Goal: Find specific page/section

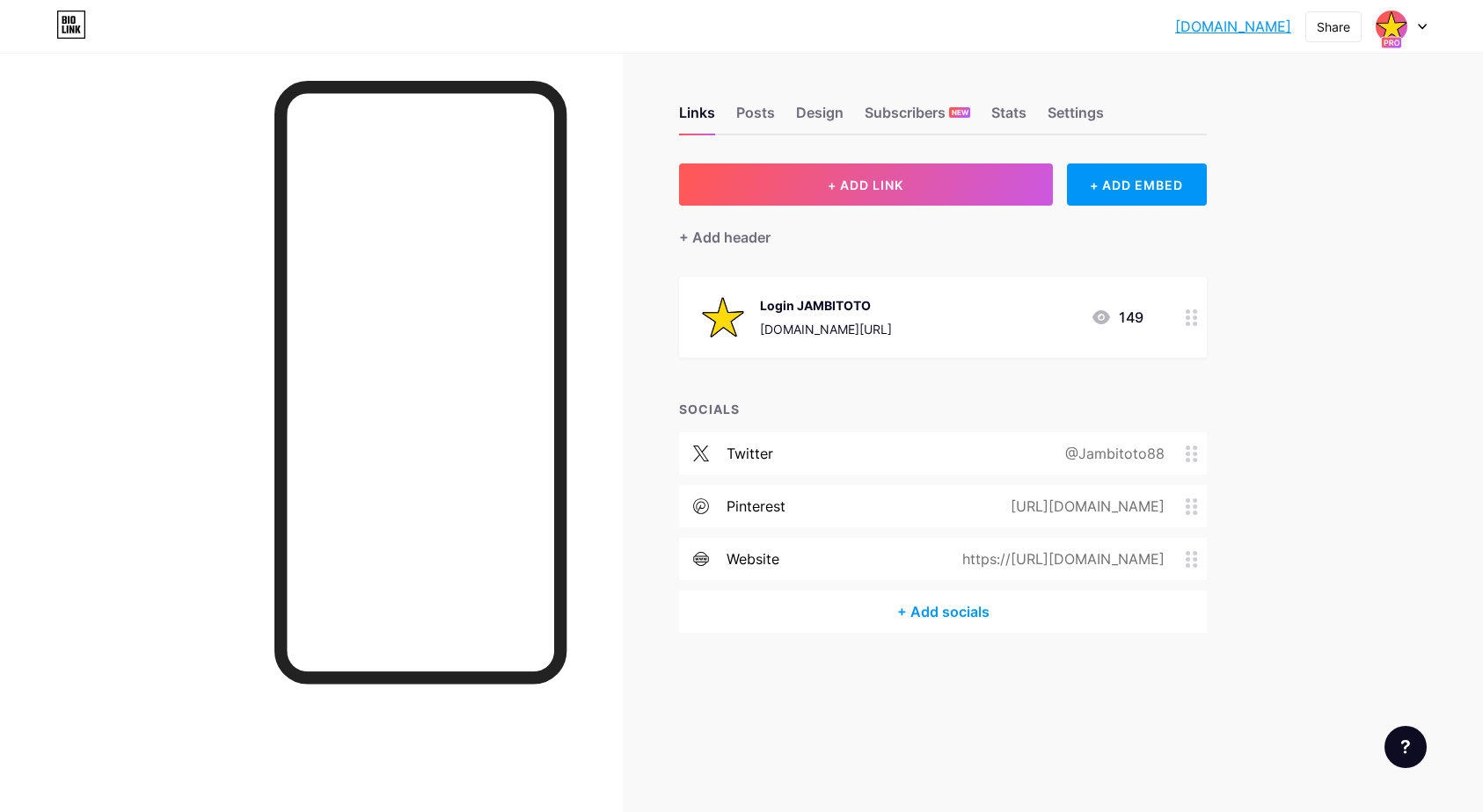
click at [1336, 25] on div "Share" at bounding box center [1333, 27] width 33 height 19
click at [1225, 93] on div "Copy link" at bounding box center [1229, 90] width 262 height 43
click at [1161, 85] on div "Copy link" at bounding box center [1187, 91] width 65 height 21
click at [152, 216] on div at bounding box center [311, 458] width 622 height 812
click at [1000, 109] on div "Stats" at bounding box center [1008, 117] width 35 height 31
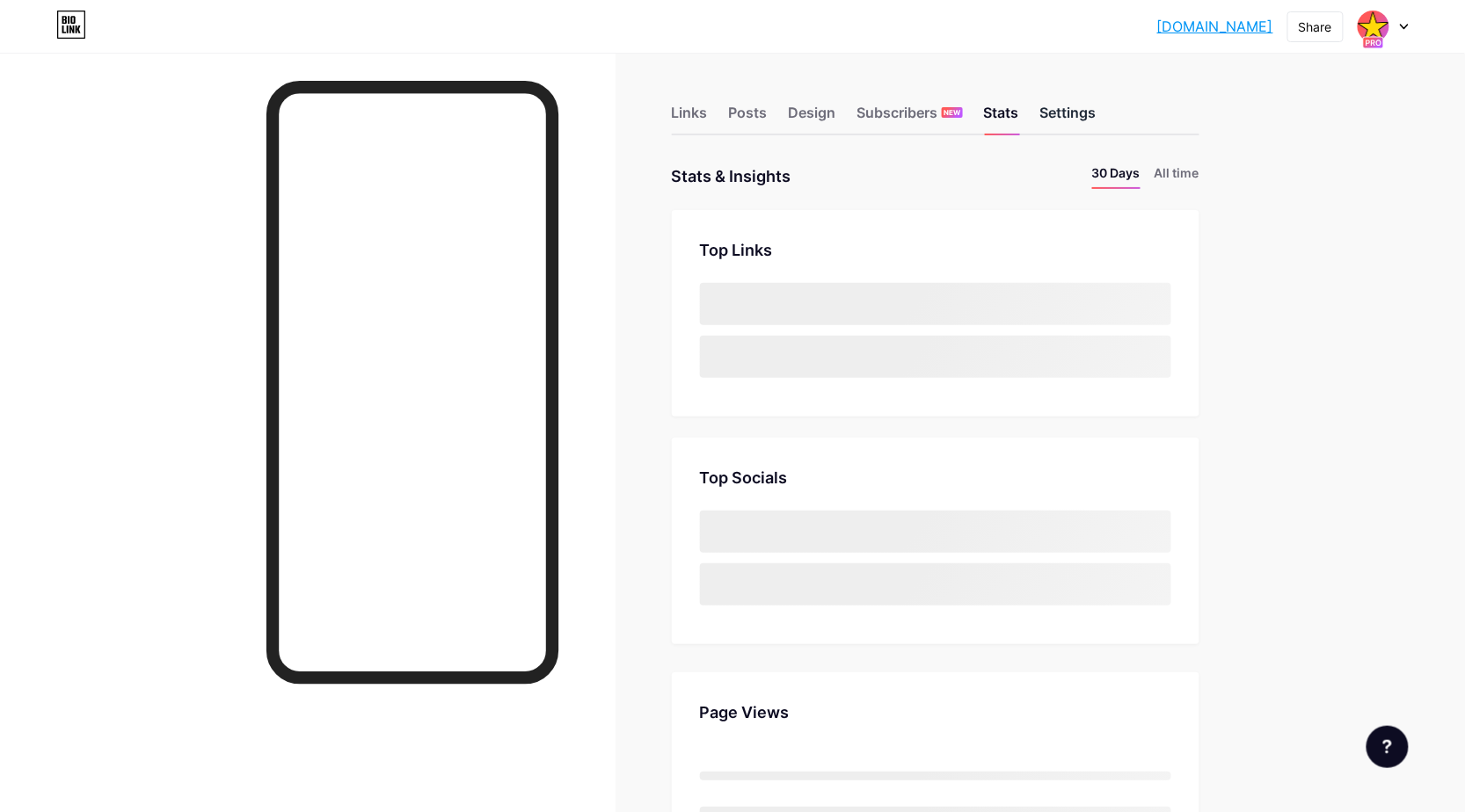
click at [1067, 111] on div "Settings" at bounding box center [1069, 117] width 57 height 31
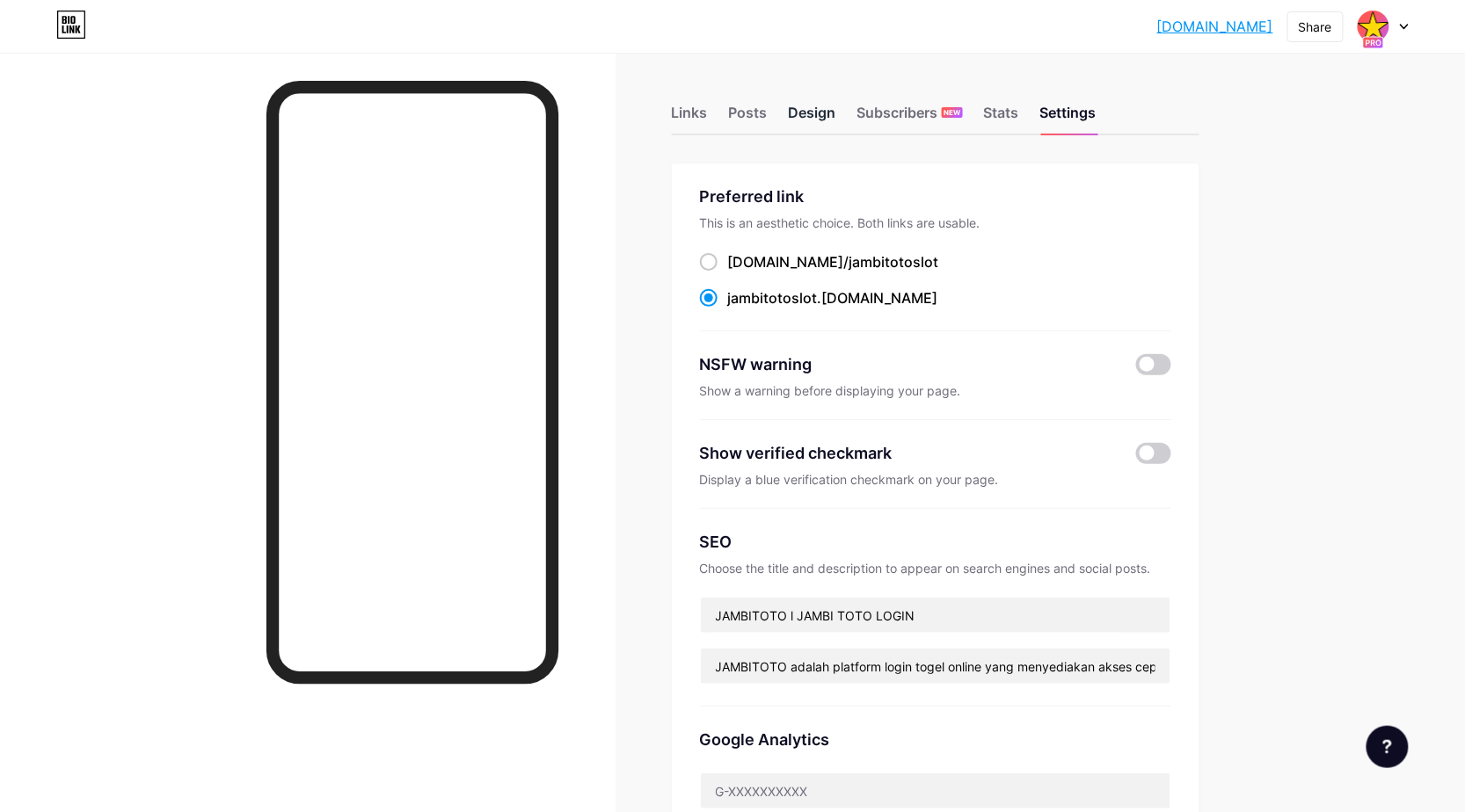
click at [812, 121] on div "Design" at bounding box center [812, 117] width 47 height 31
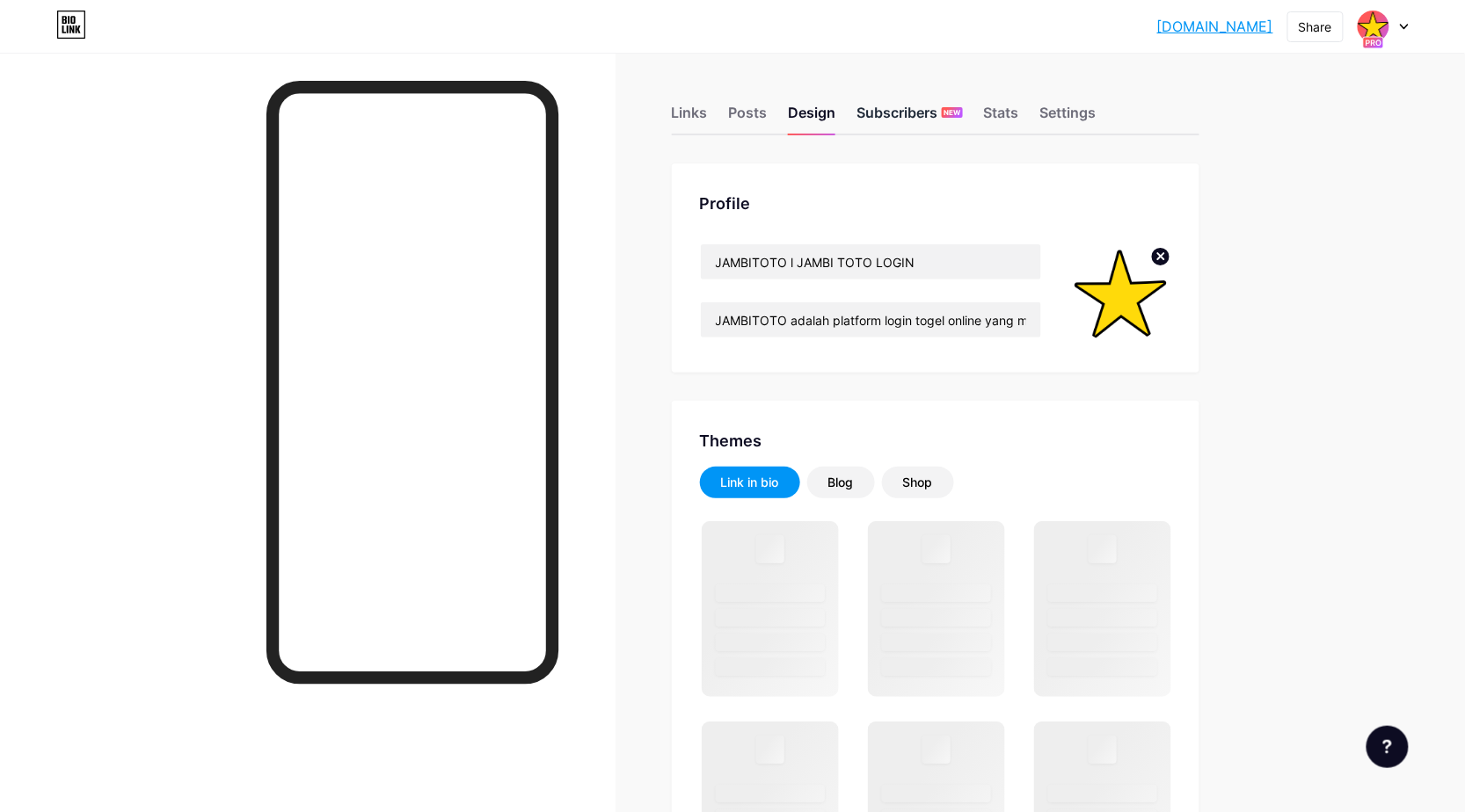
click at [913, 120] on div "Subscribers NEW" at bounding box center [911, 117] width 106 height 31
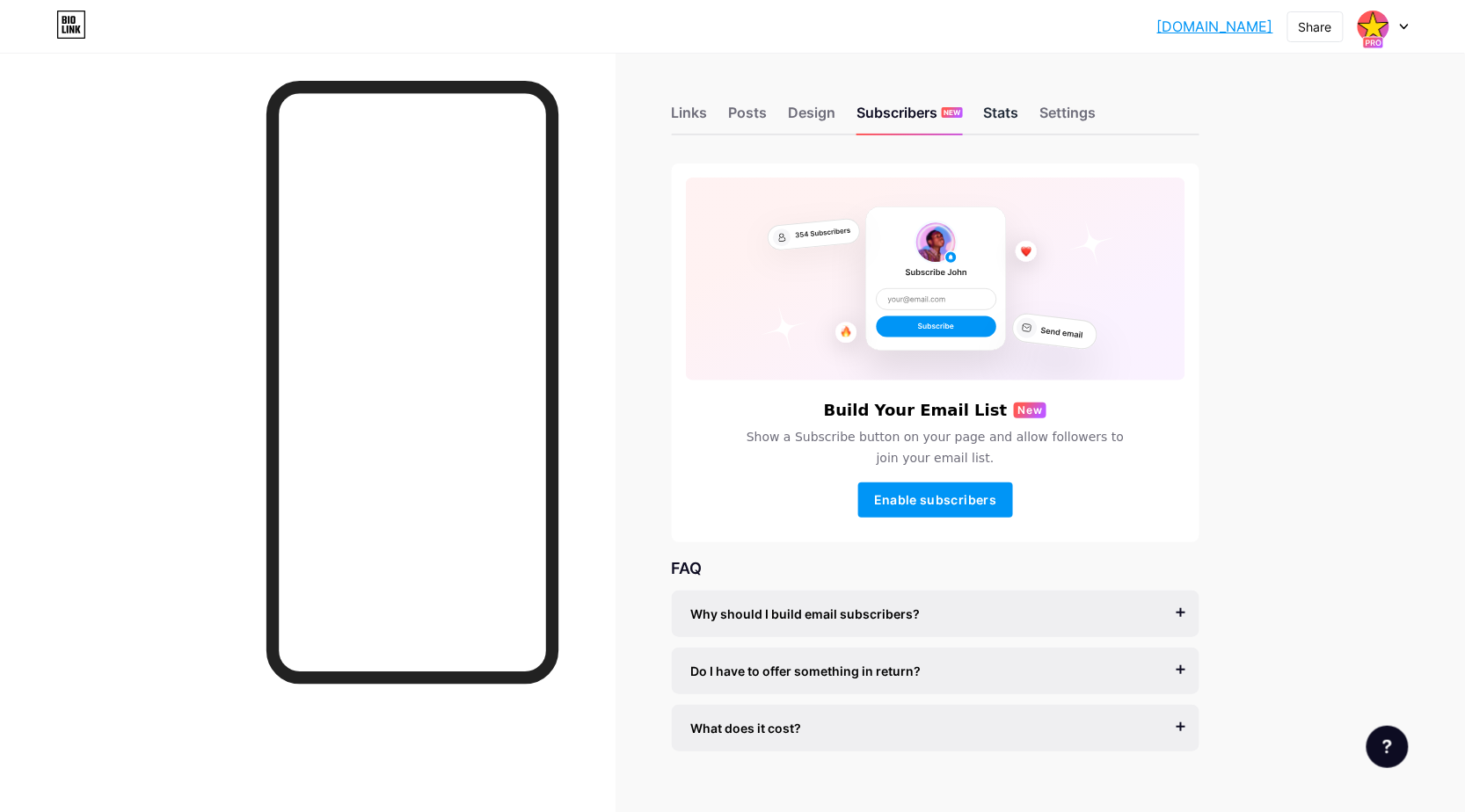
click at [1009, 112] on div "Stats" at bounding box center [1001, 117] width 35 height 31
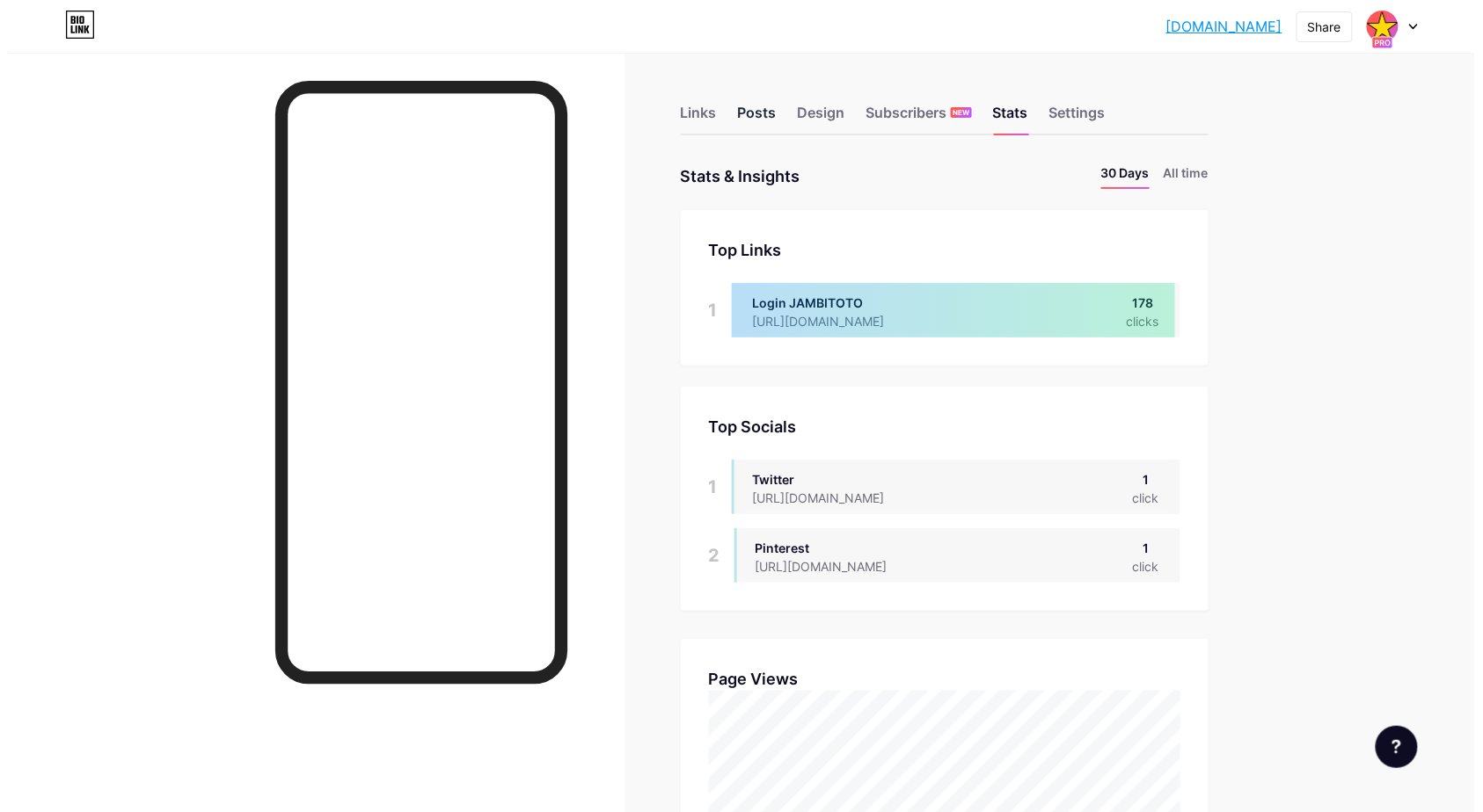
scroll to position [812, 1465]
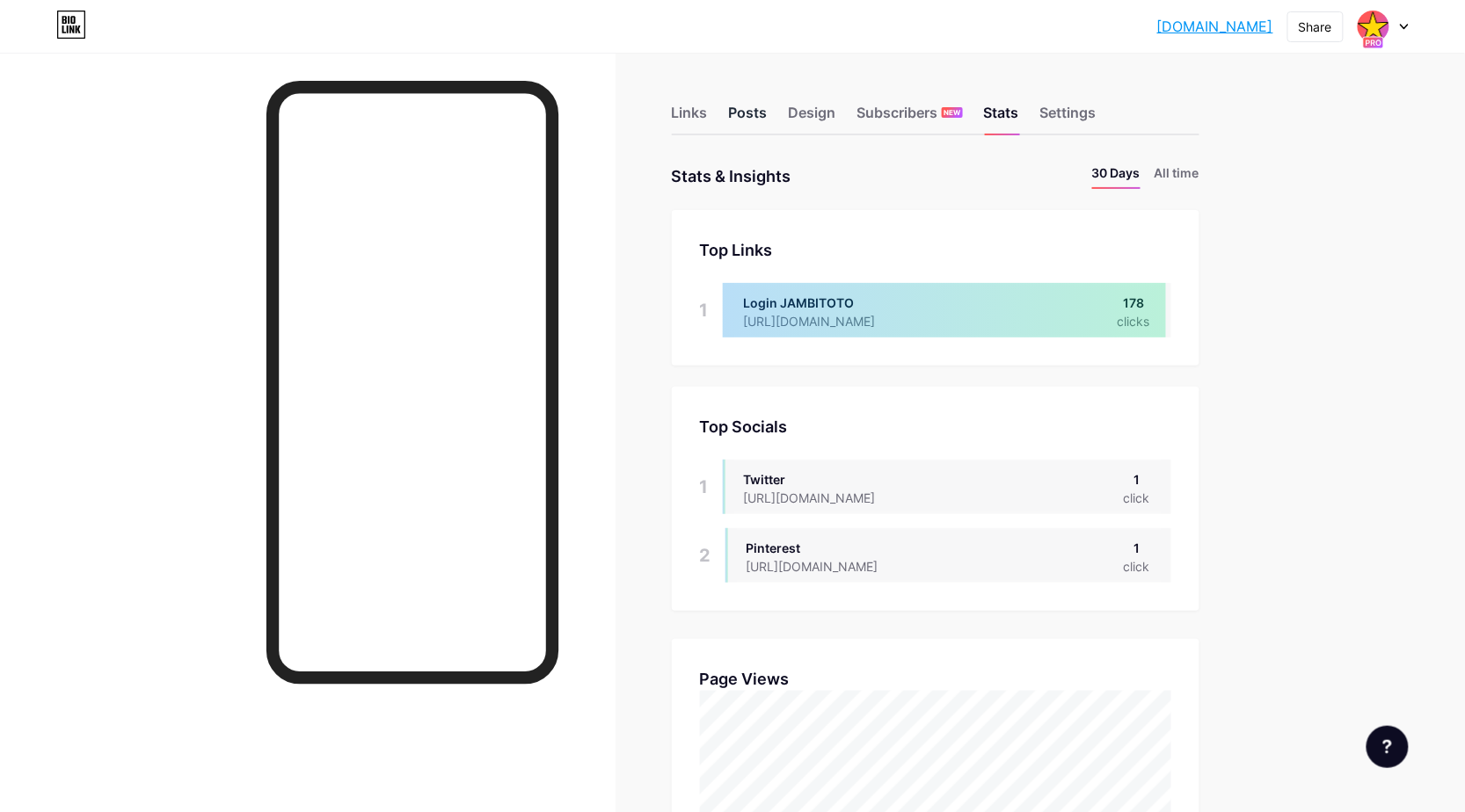
click at [760, 107] on div "Posts" at bounding box center [748, 117] width 39 height 31
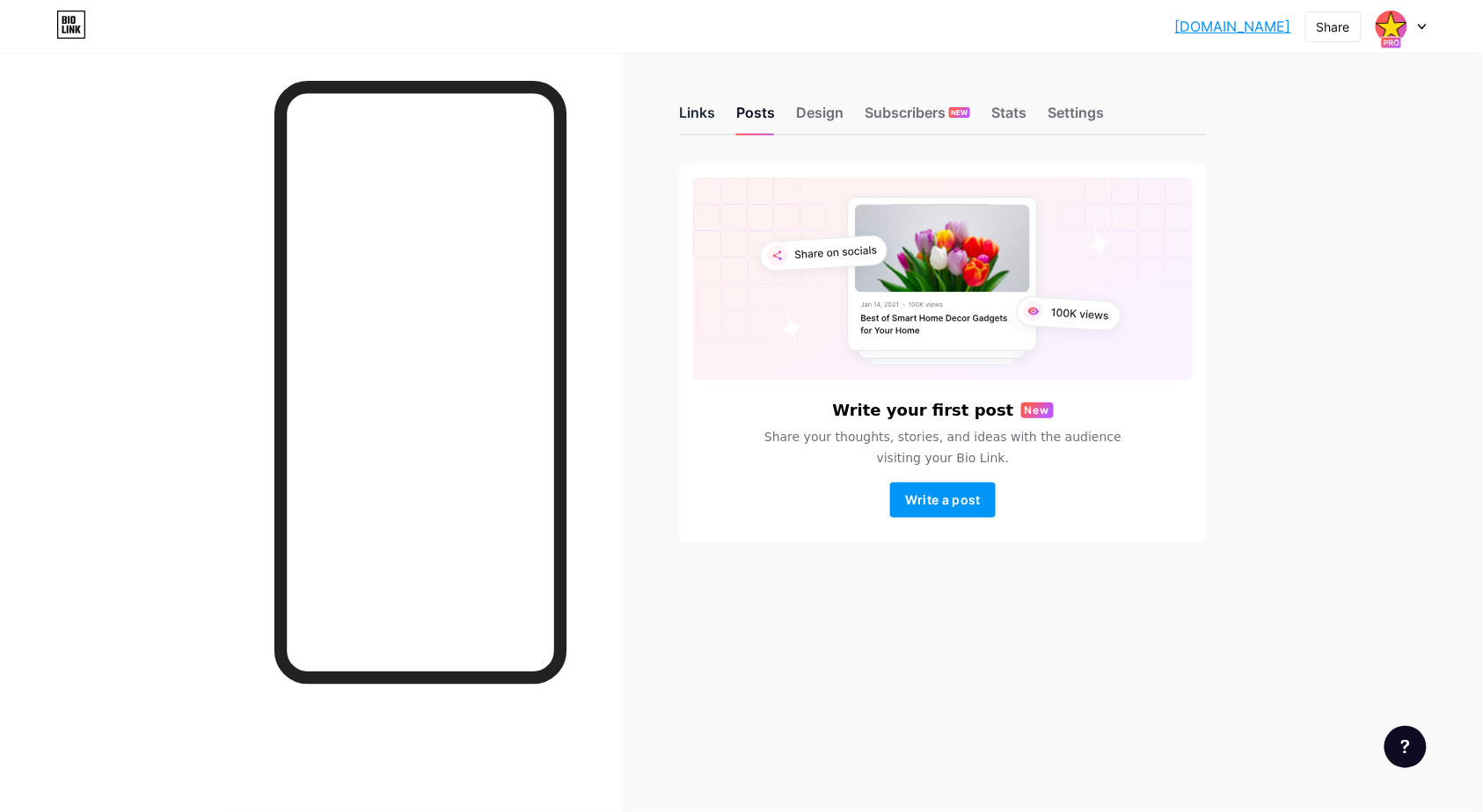
click at [701, 107] on div "Links" at bounding box center [697, 117] width 36 height 31
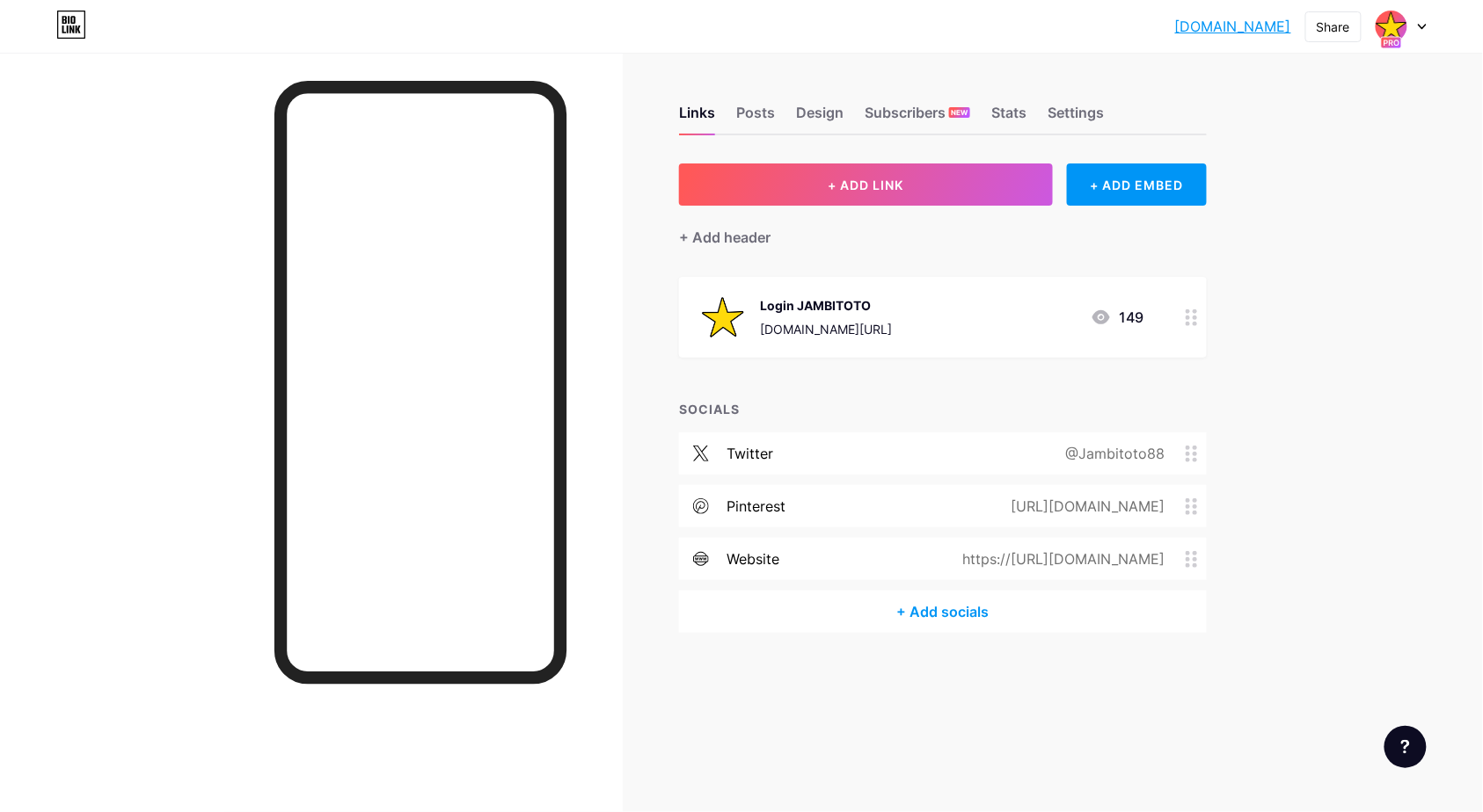
click at [1119, 443] on div "@Jambitoto88" at bounding box center [1110, 454] width 148 height 21
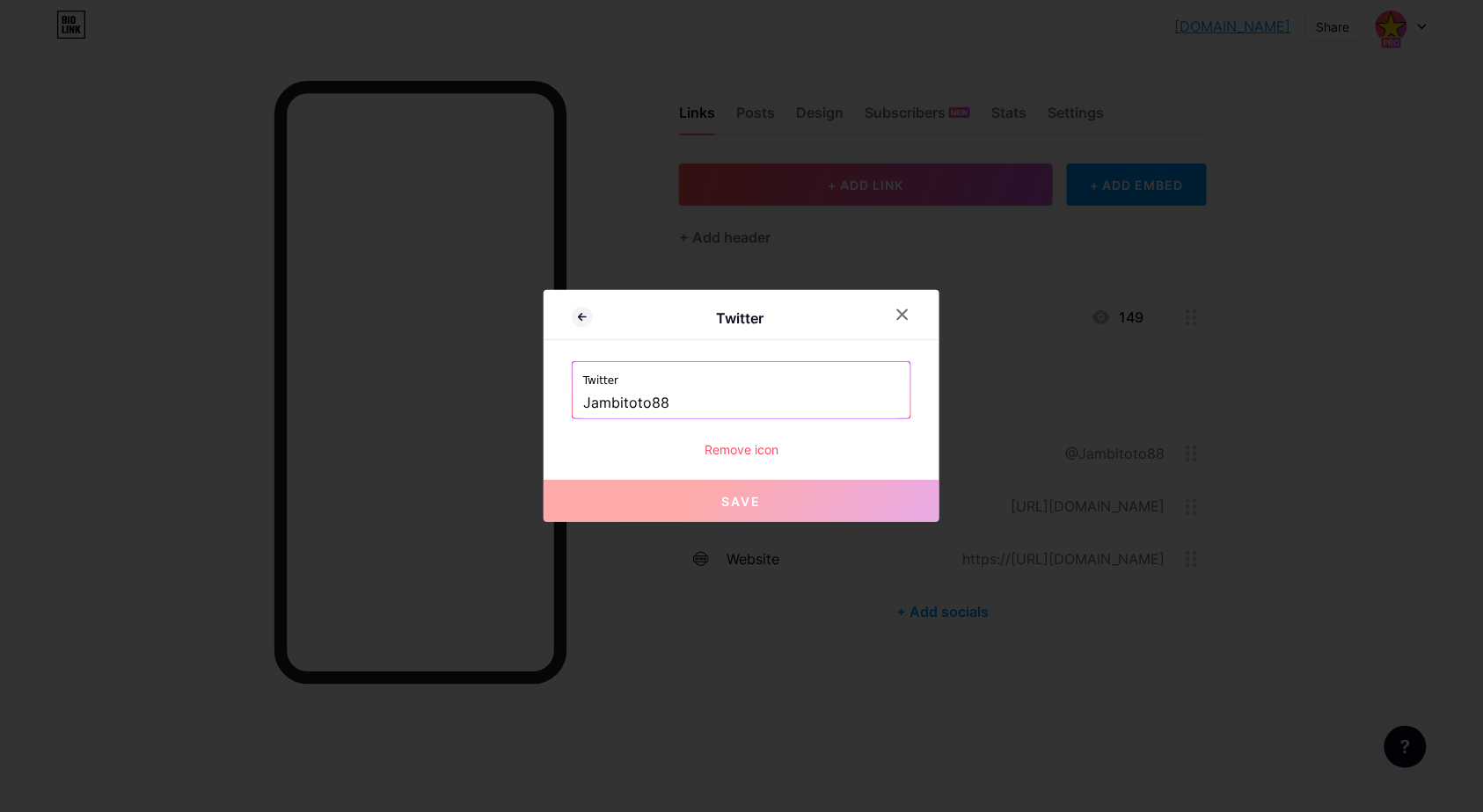
click at [688, 403] on input "Jambitoto88" at bounding box center [741, 404] width 317 height 30
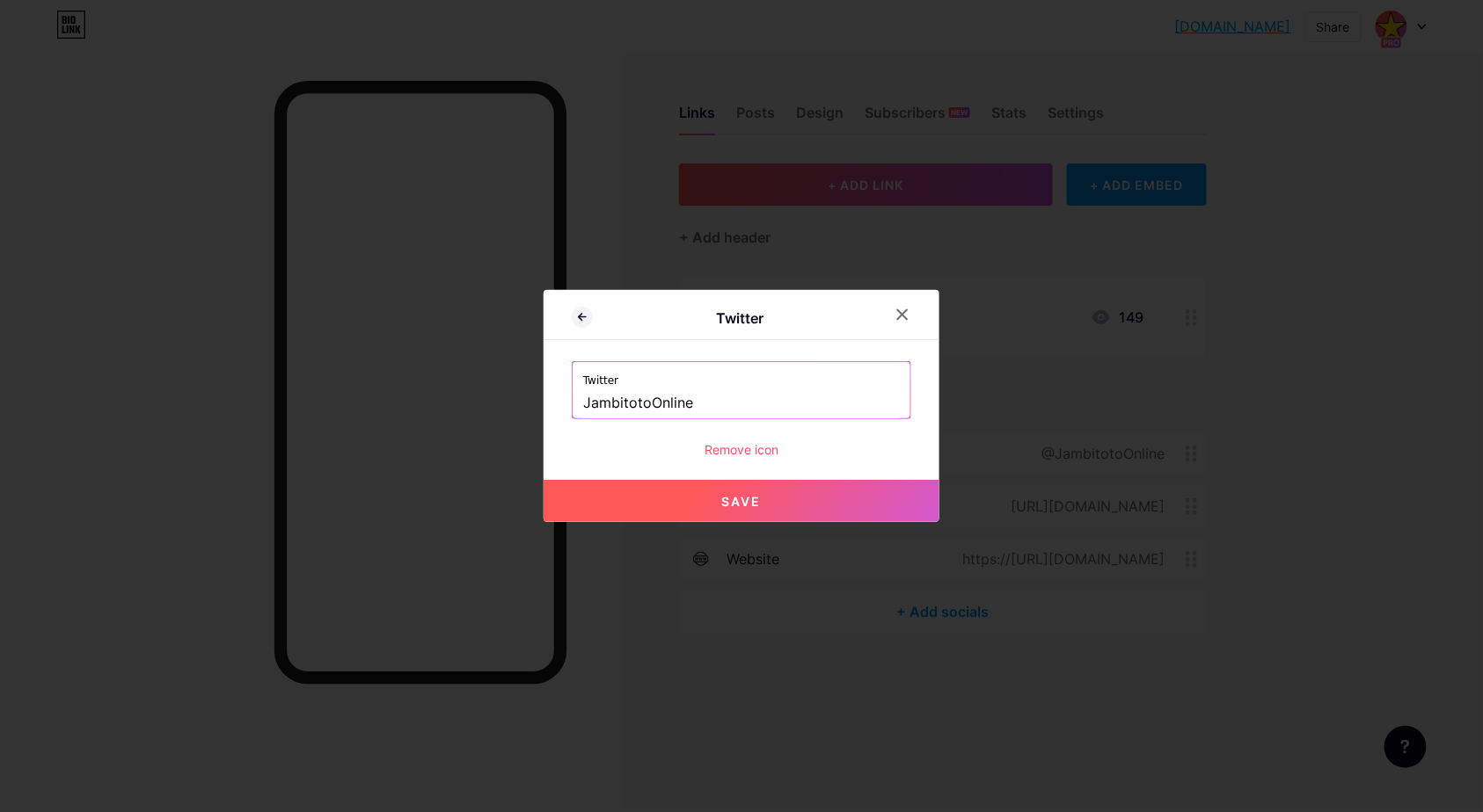
click at [778, 496] on button "Save" at bounding box center [742, 501] width 395 height 43
type input "[URL][DOMAIN_NAME]"
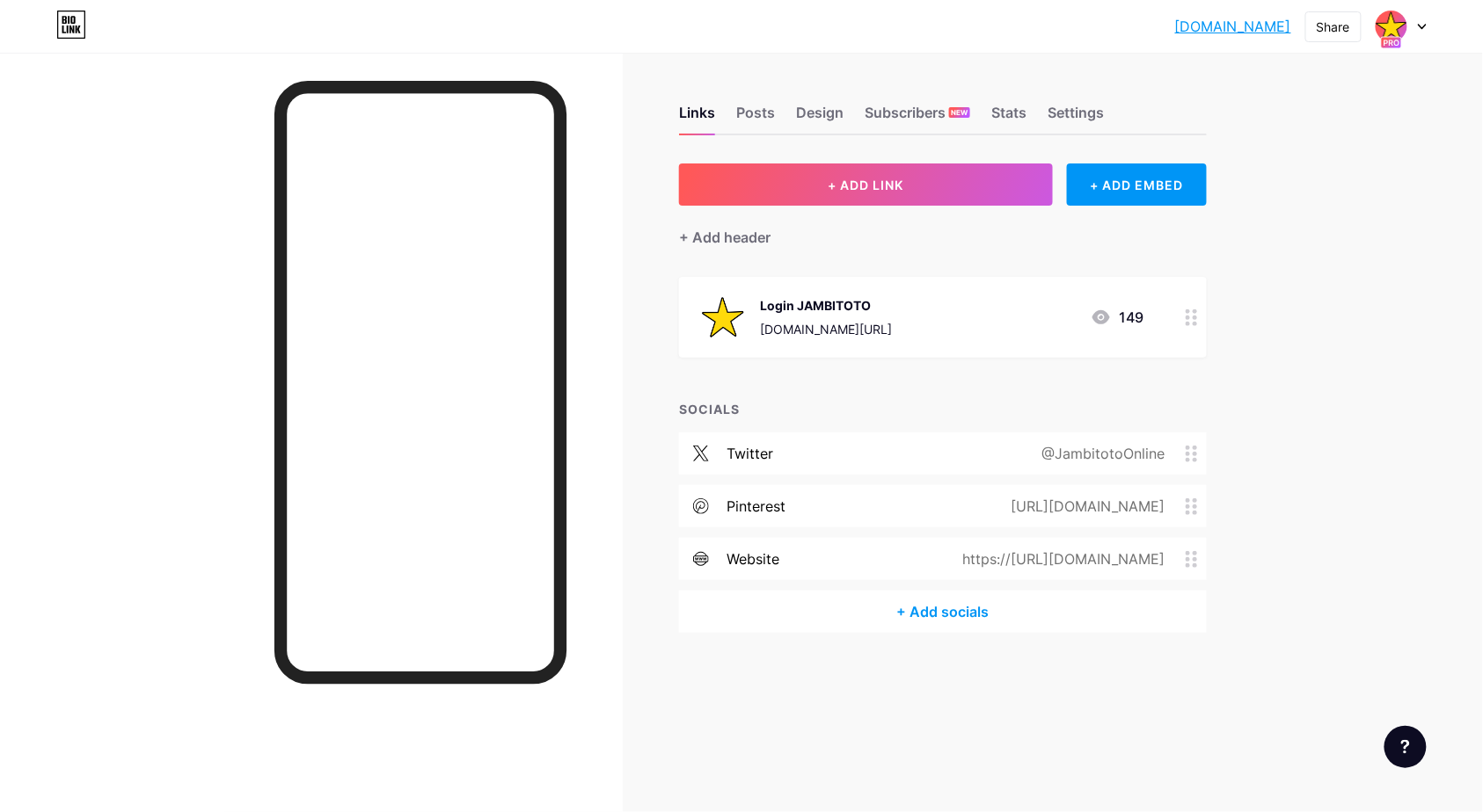
click at [1334, 286] on div "jambitotoslot.b... [DOMAIN_NAME] Share Switch accounts JAMBITOTO l JAMBI TOTO L…" at bounding box center [742, 406] width 1483 height 812
click at [1335, 22] on div "Share" at bounding box center [1333, 27] width 33 height 19
click at [1221, 88] on div "Copy link" at bounding box center [1229, 90] width 262 height 43
click at [1370, 381] on div "jambitotoslot.b... [DOMAIN_NAME] Share Copy link [DOMAIN_NAME] Get my QR code A…" at bounding box center [742, 406] width 1483 height 812
click at [1243, 380] on div "Links Posts Design Subscribers NEW Stats Settings + ADD LINK + ADD EMBED + Add …" at bounding box center [640, 387] width 1281 height 668
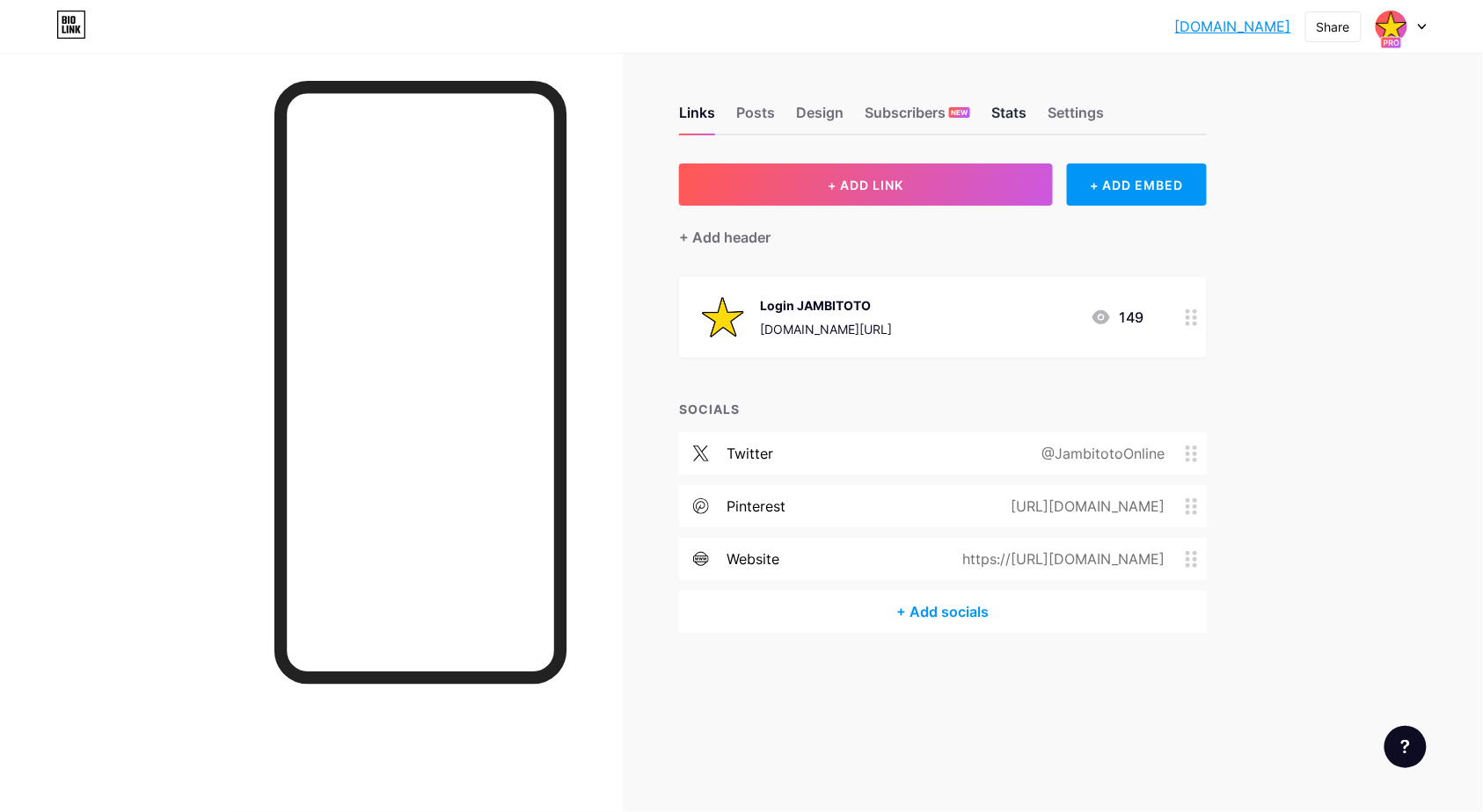
click at [1007, 109] on div "Stats" at bounding box center [1008, 117] width 35 height 31
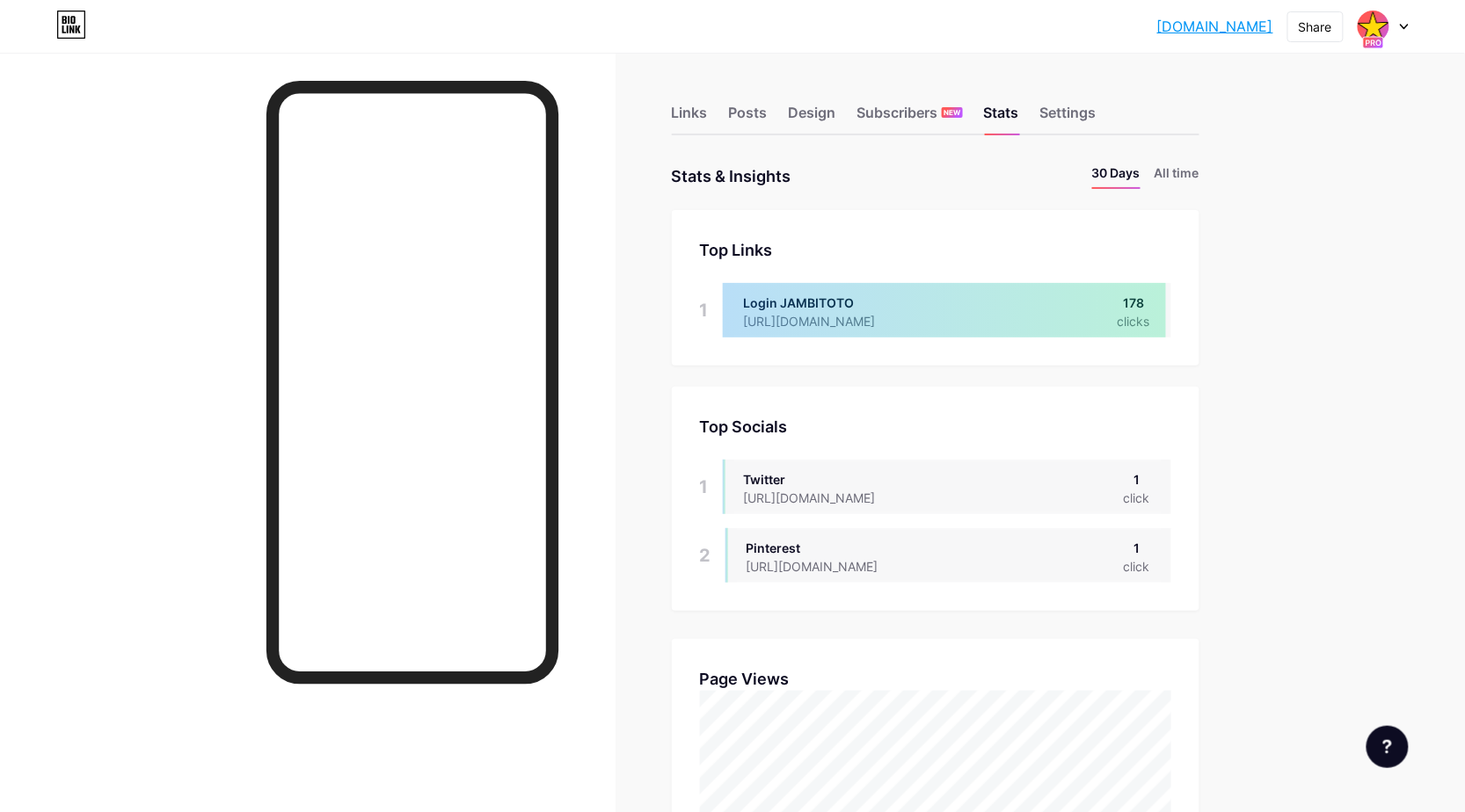
scroll to position [878116, 877915]
